Goal: Transaction & Acquisition: Purchase product/service

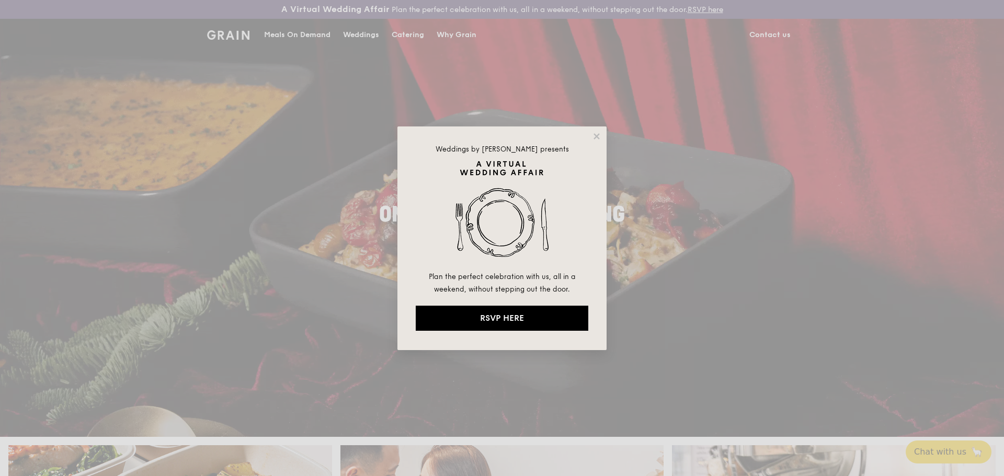
drag, startPoint x: 596, startPoint y: 138, endPoint x: 492, endPoint y: 103, distance: 109.8
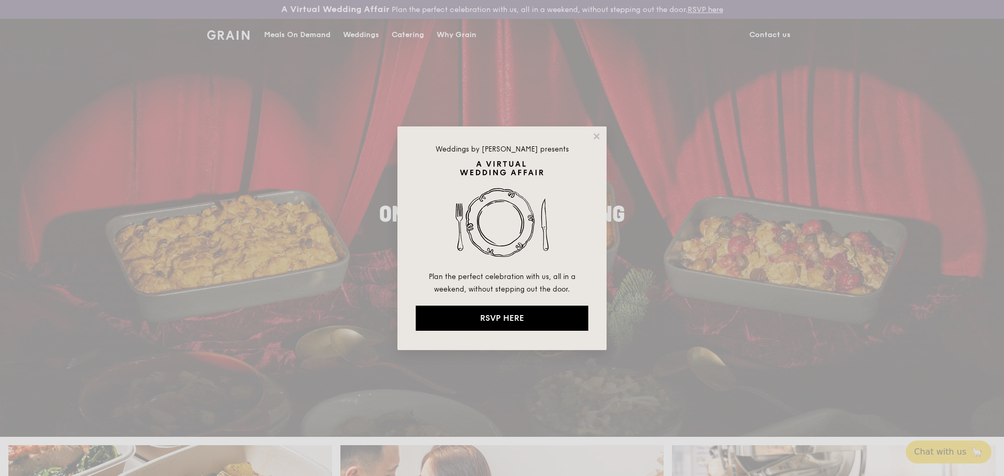
click at [595, 138] on icon at bounding box center [596, 136] width 9 height 9
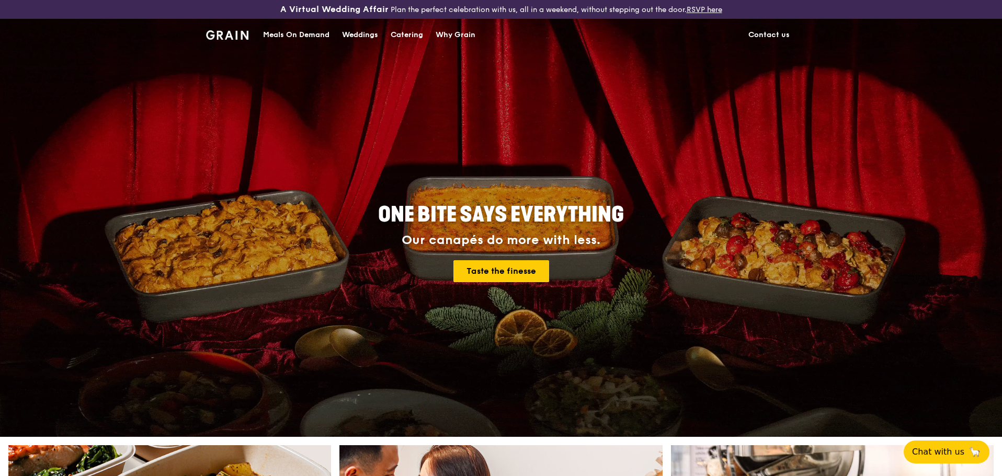
click at [404, 38] on div "Catering" at bounding box center [407, 34] width 32 height 31
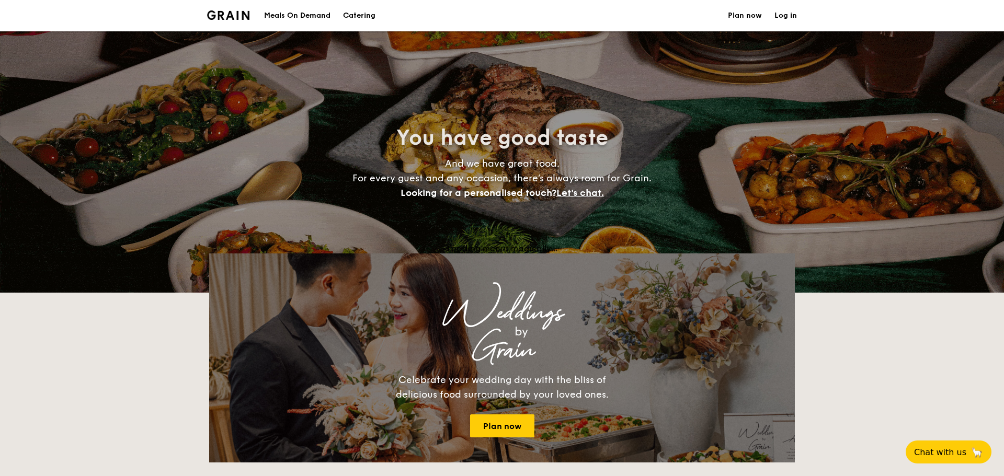
select select
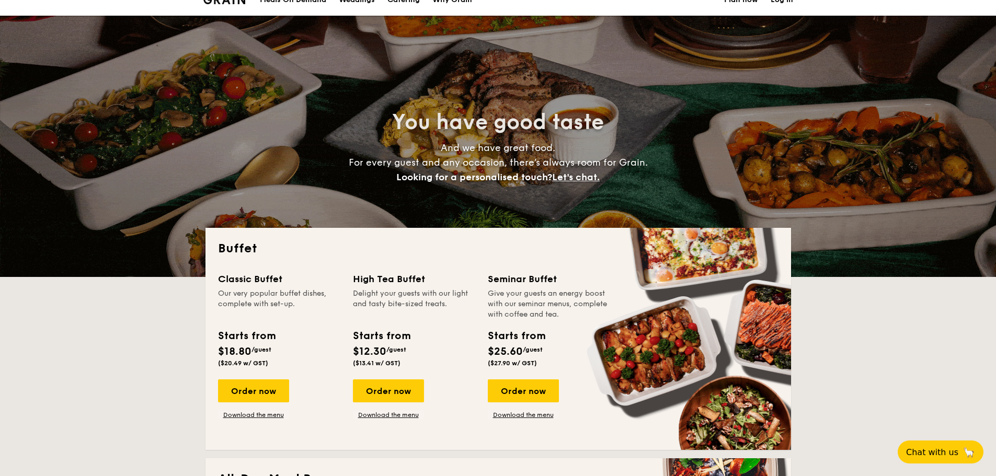
scroll to position [157, 0]
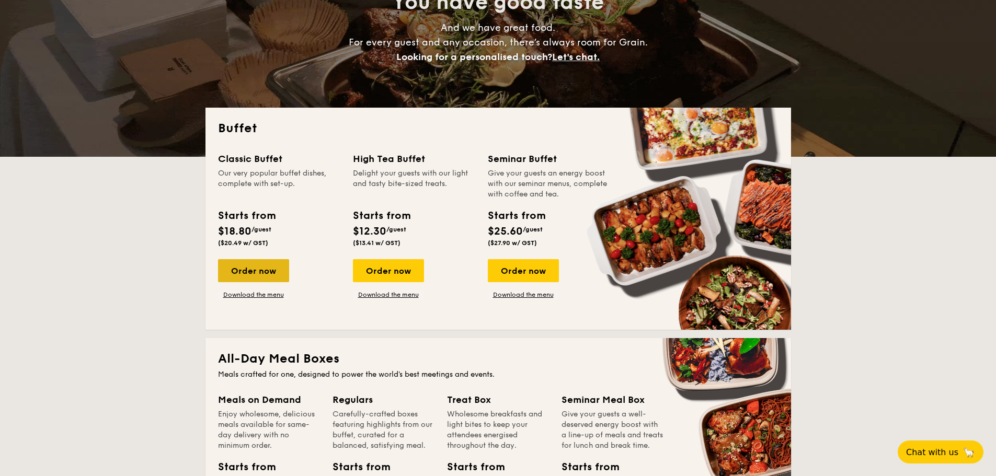
click at [270, 274] on div "Order now" at bounding box center [253, 270] width 71 height 23
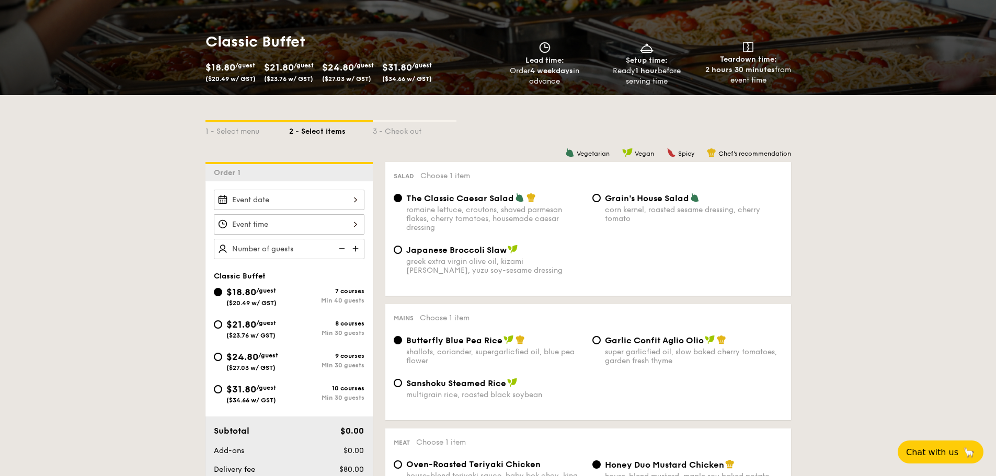
scroll to position [105, 0]
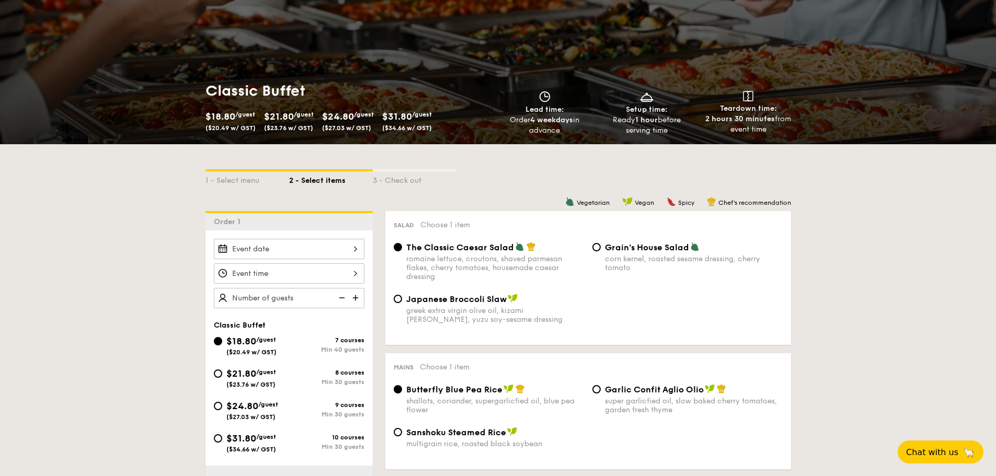
select select
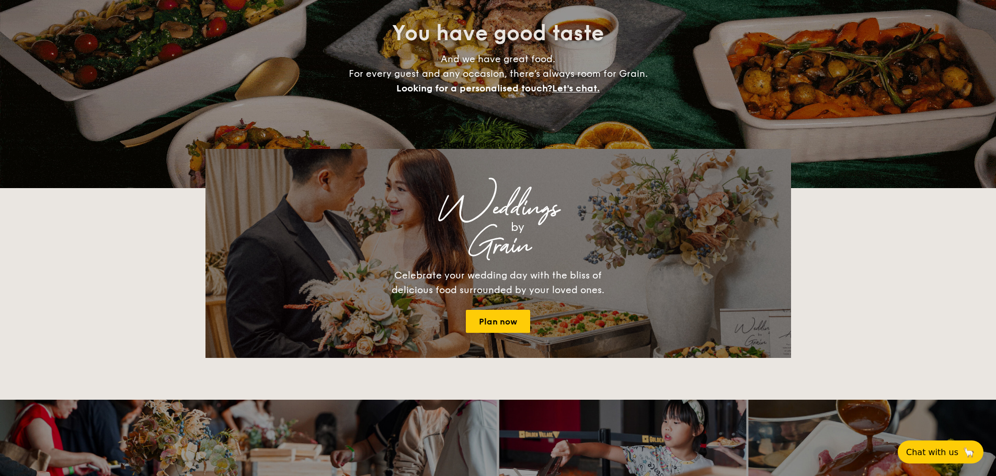
scroll to position [178, 0]
